Goal: Find specific page/section: Find specific page/section

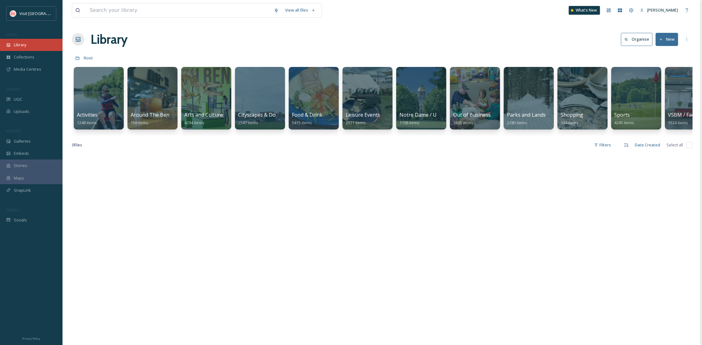
click at [44, 45] on div "Library" at bounding box center [31, 45] width 63 height 12
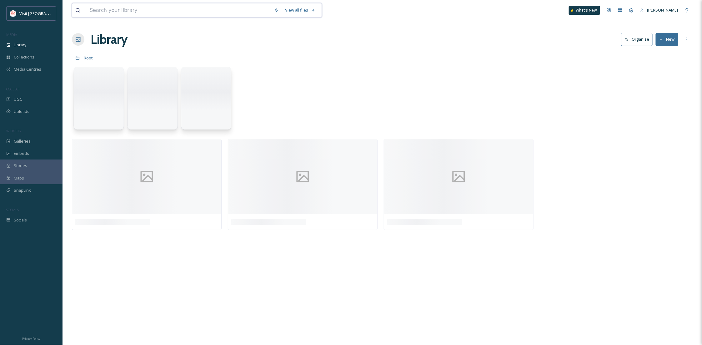
click at [140, 6] on input at bounding box center [179, 10] width 184 height 14
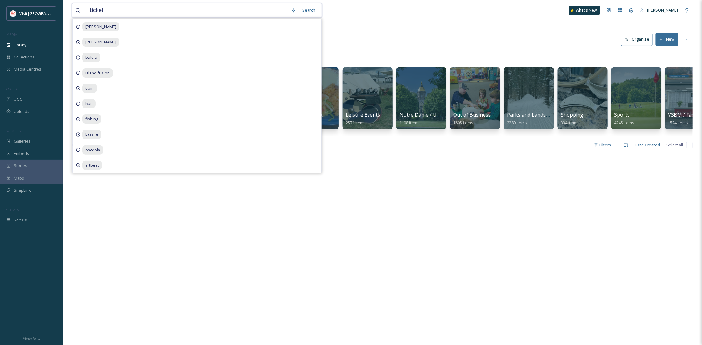
type input "tickets"
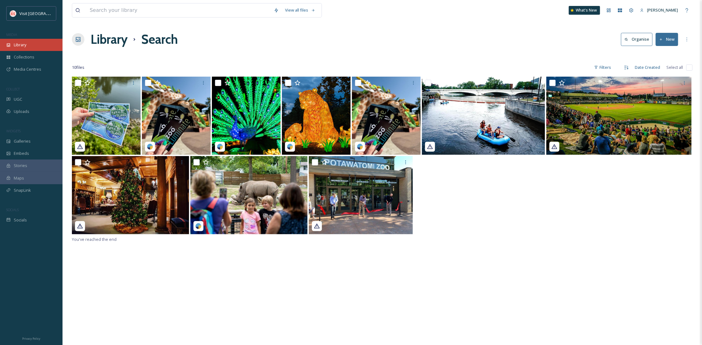
click at [35, 44] on div "Library" at bounding box center [31, 45] width 63 height 12
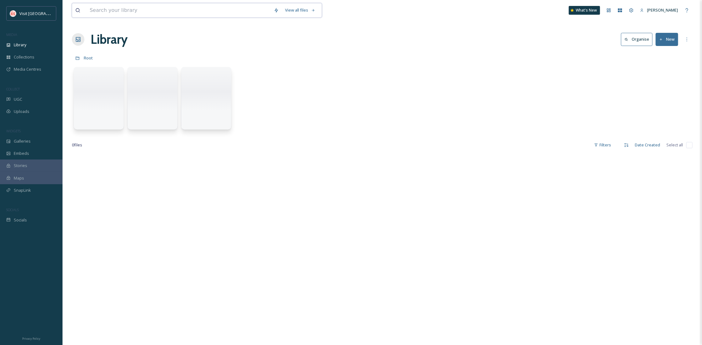
click at [150, 11] on input at bounding box center [179, 10] width 184 height 14
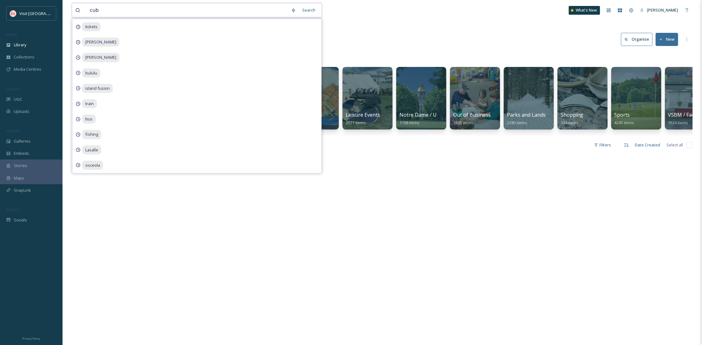
type input "cubs"
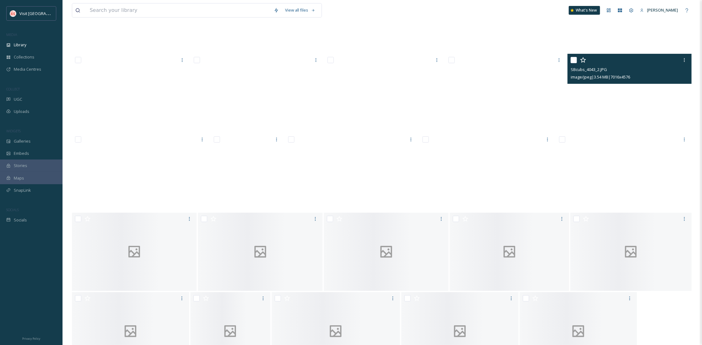
scroll to position [2266, 0]
